Goal: Task Accomplishment & Management: Manage account settings

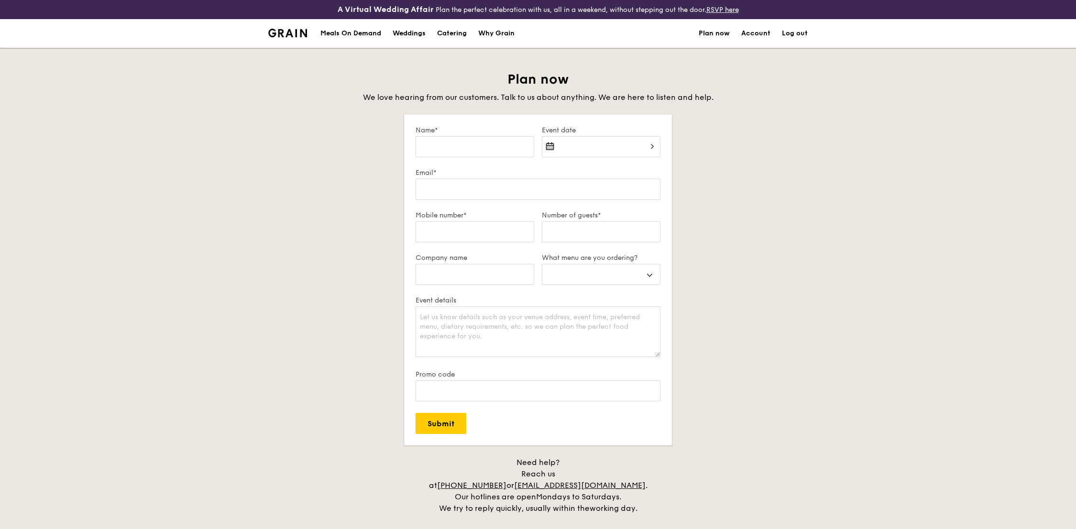
select select
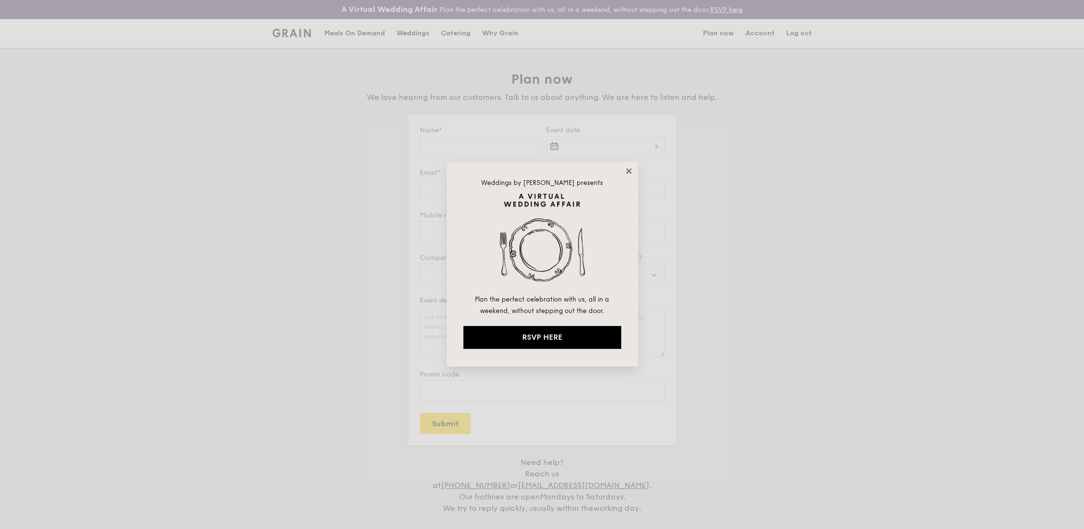
click at [628, 172] on icon at bounding box center [629, 171] width 9 height 9
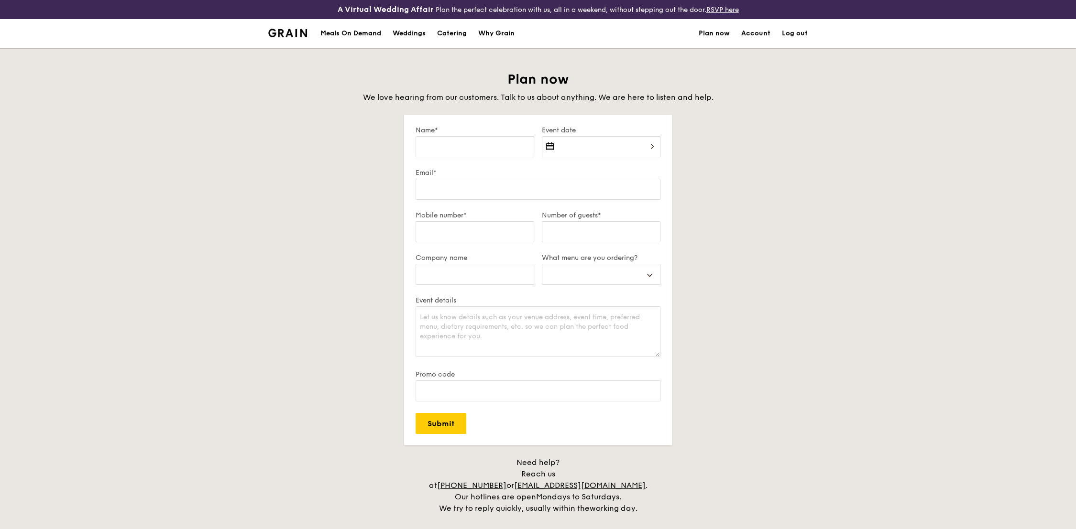
click at [754, 25] on link "Account" at bounding box center [755, 33] width 29 height 29
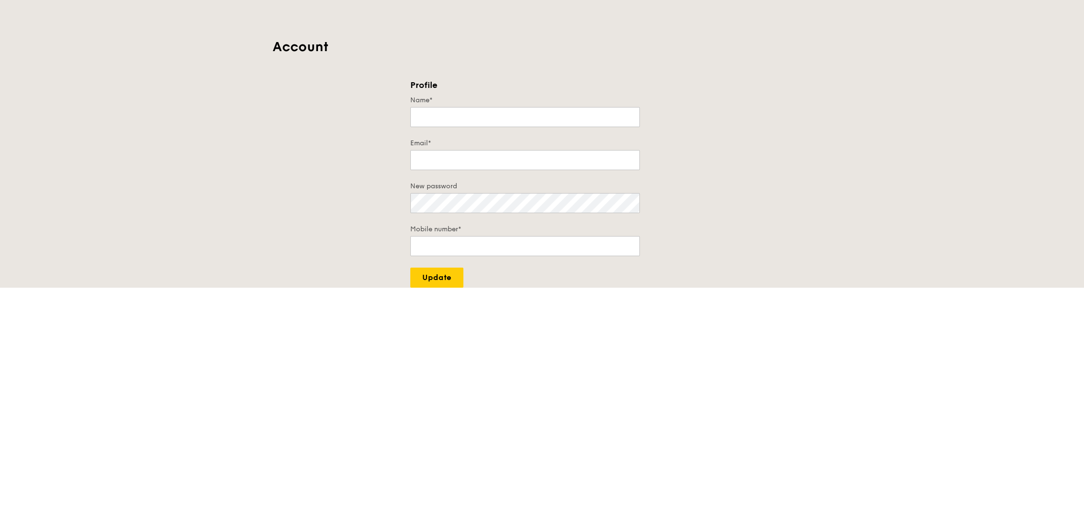
type input "Wong Wei Yong"
type input "weiyong@singtel.com"
type input "87989968"
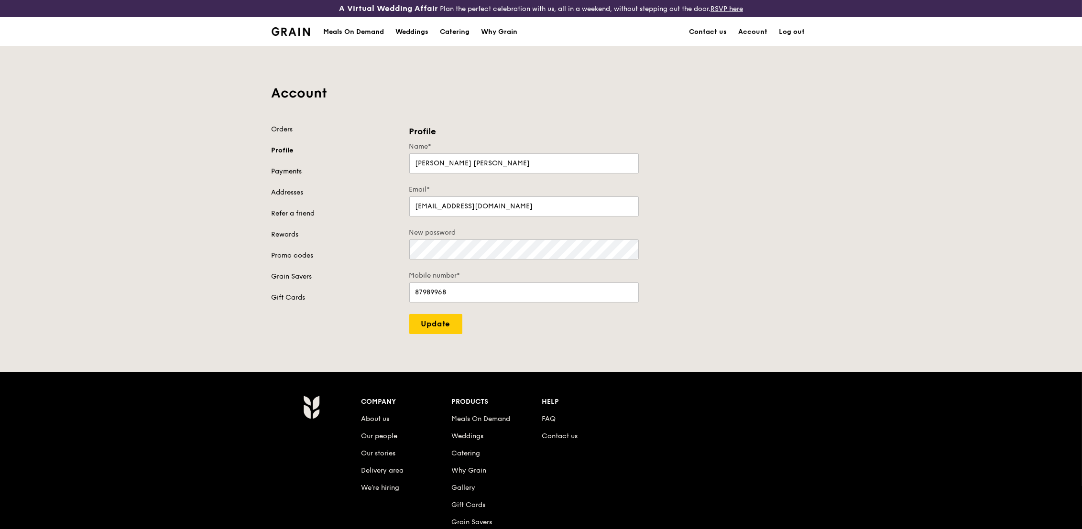
click at [289, 171] on link "Payments" at bounding box center [335, 172] width 126 height 10
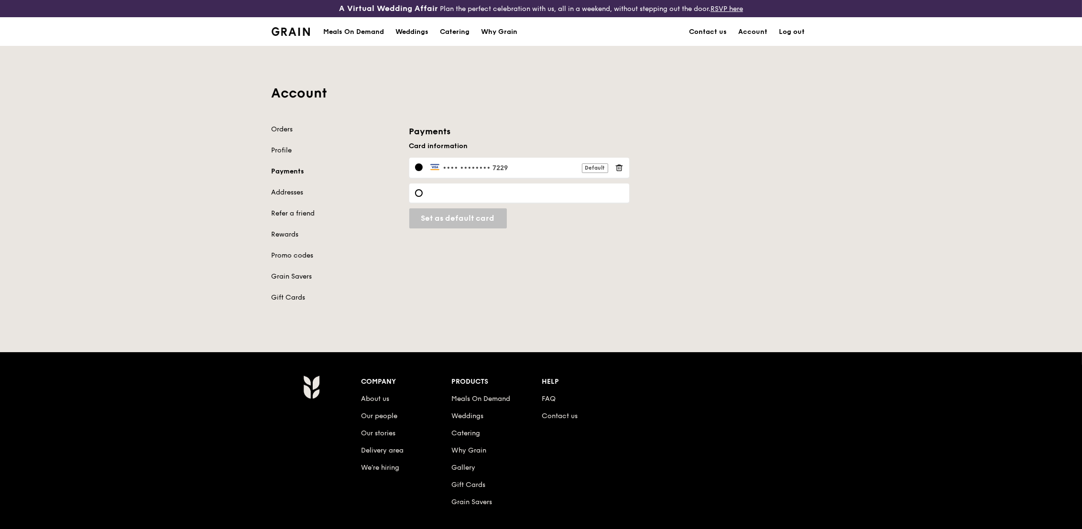
click at [272, 134] on div "Orders Profile Payments Addresses Refer a friend Rewards Promo codes Grain Save…" at bounding box center [335, 214] width 126 height 178
click at [275, 132] on link "Orders" at bounding box center [335, 130] width 126 height 10
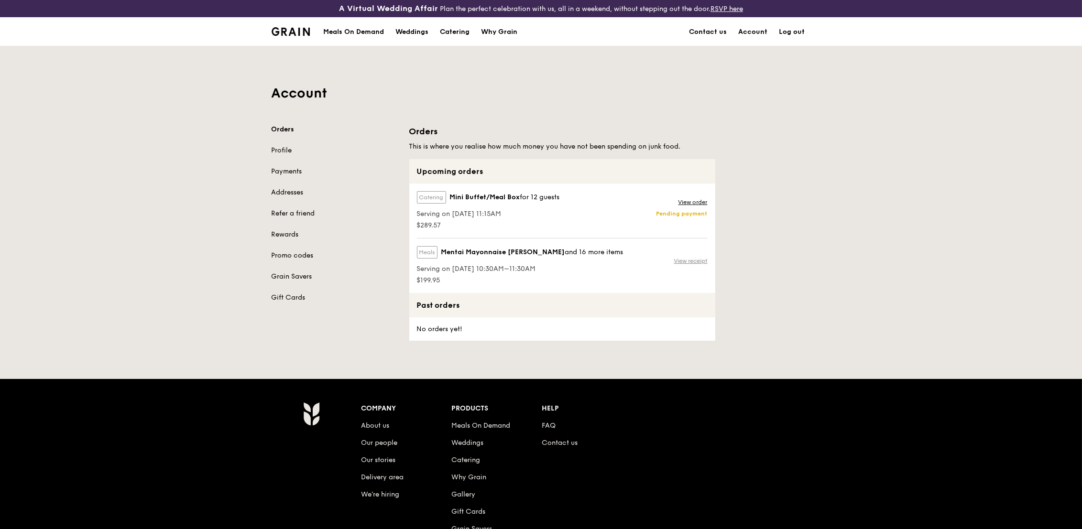
click at [700, 261] on link "View receipt" at bounding box center [690, 261] width 33 height 8
